Goal: Task Accomplishment & Management: Use online tool/utility

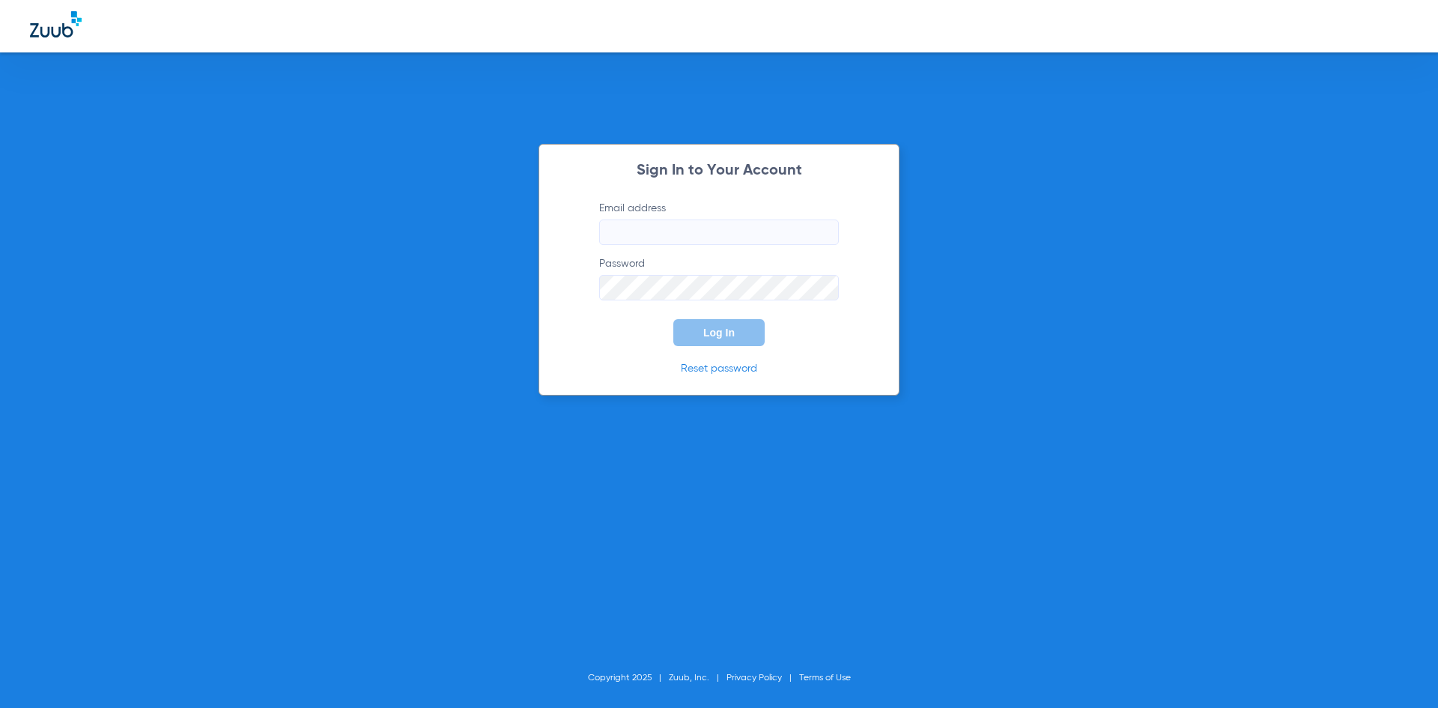
type input "[EMAIL_ADDRESS][DOMAIN_NAME]"
click at [729, 328] on span "Log In" at bounding box center [718, 333] width 31 height 12
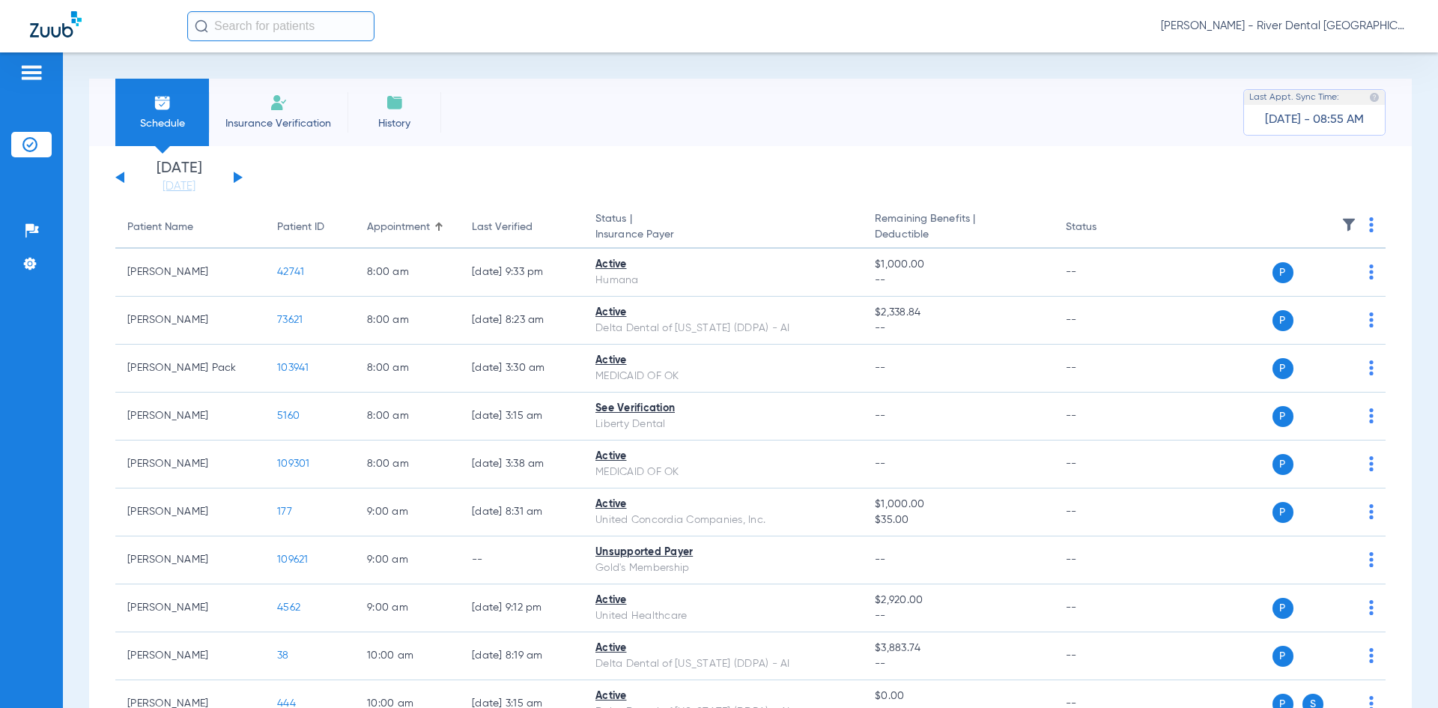
click at [236, 172] on div "[DATE] [DATE] [DATE] [DATE] [DATE] [DATE] [DATE] [DATE] [DATE] [DATE] [DATE] [D…" at bounding box center [178, 177] width 127 height 33
click at [238, 180] on div "[DATE] [DATE] [DATE] [DATE] [DATE] [DATE] [DATE] [DATE] [DATE] [DATE] [DATE] [D…" at bounding box center [178, 177] width 127 height 33
click at [236, 177] on button at bounding box center [238, 177] width 9 height 11
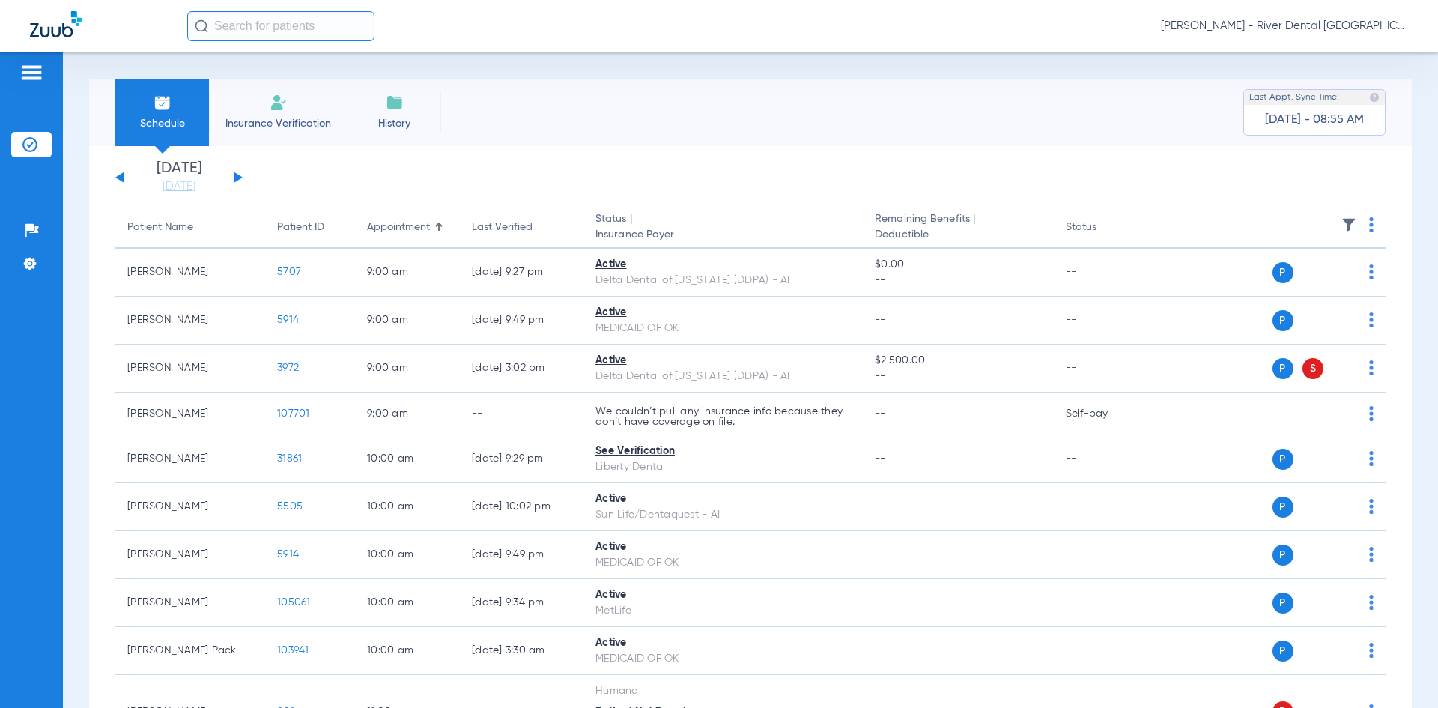
click at [1356, 225] on th at bounding box center [1270, 228] width 231 height 42
click at [1369, 231] on img at bounding box center [1371, 224] width 4 height 15
click at [1316, 288] on span "Verify All" at bounding box center [1303, 284] width 94 height 10
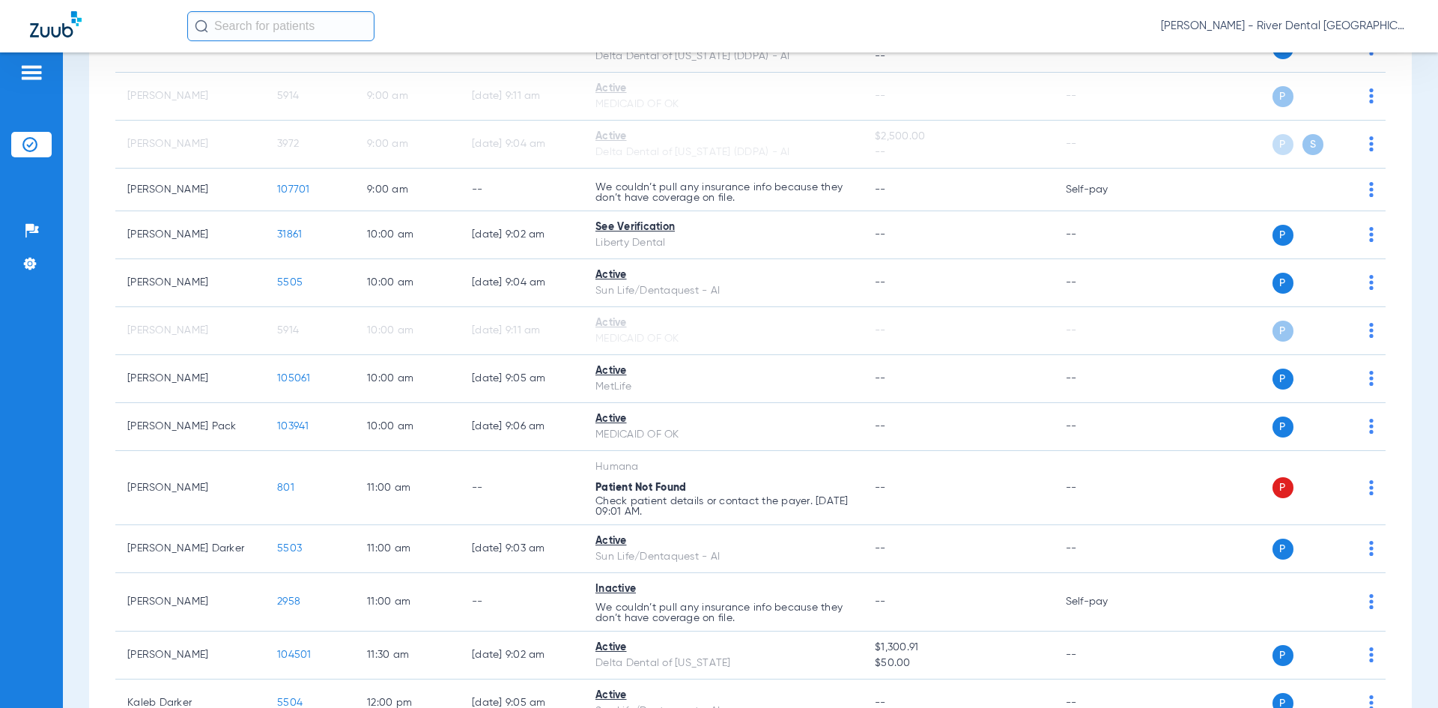
scroll to position [225, 0]
